Goal: Task Accomplishment & Management: Use online tool/utility

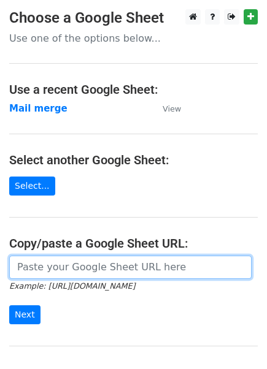
click at [32, 262] on input "url" at bounding box center [130, 266] width 242 height 23
paste input "[URL][DOMAIN_NAME]"
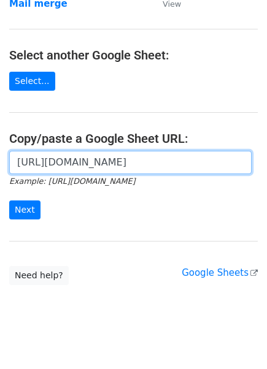
scroll to position [105, 0]
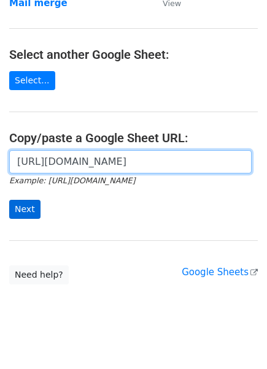
type input "[URL][DOMAIN_NAME]"
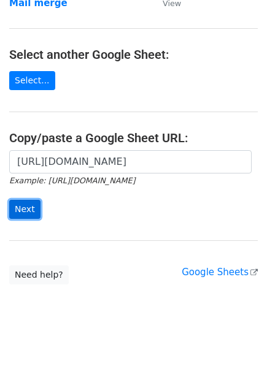
scroll to position [0, 0]
click at [32, 213] on input "Next" at bounding box center [24, 209] width 31 height 19
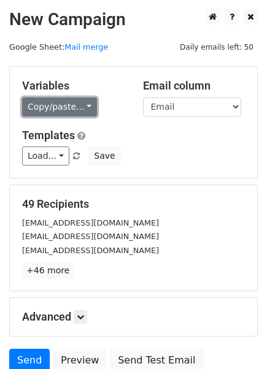
click at [56, 104] on link "Copy/paste..." at bounding box center [59, 106] width 75 height 19
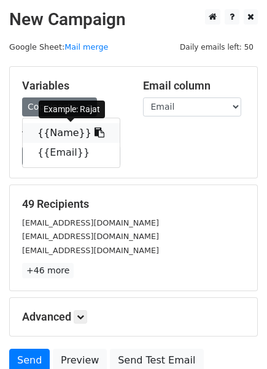
click at [56, 130] on link "{{Name}}" at bounding box center [71, 133] width 97 height 20
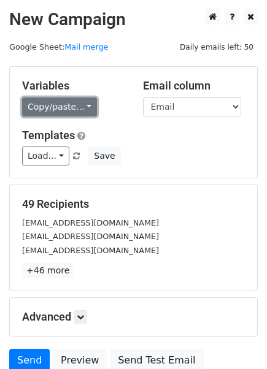
click at [61, 104] on link "Copy/paste..." at bounding box center [59, 106] width 75 height 19
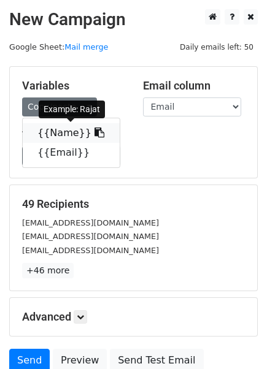
click at [69, 131] on link "{{Name}}" at bounding box center [71, 133] width 97 height 20
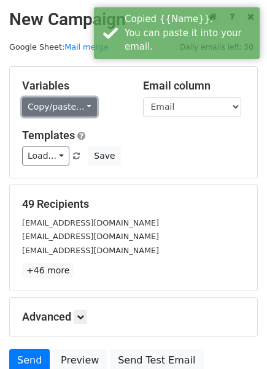
click at [80, 104] on link "Copy/paste..." at bounding box center [59, 106] width 75 height 19
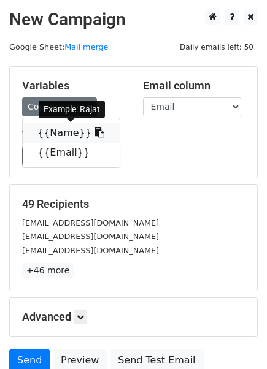
click at [94, 131] on icon at bounding box center [99, 132] width 10 height 10
